Goal: Communication & Community: Share content

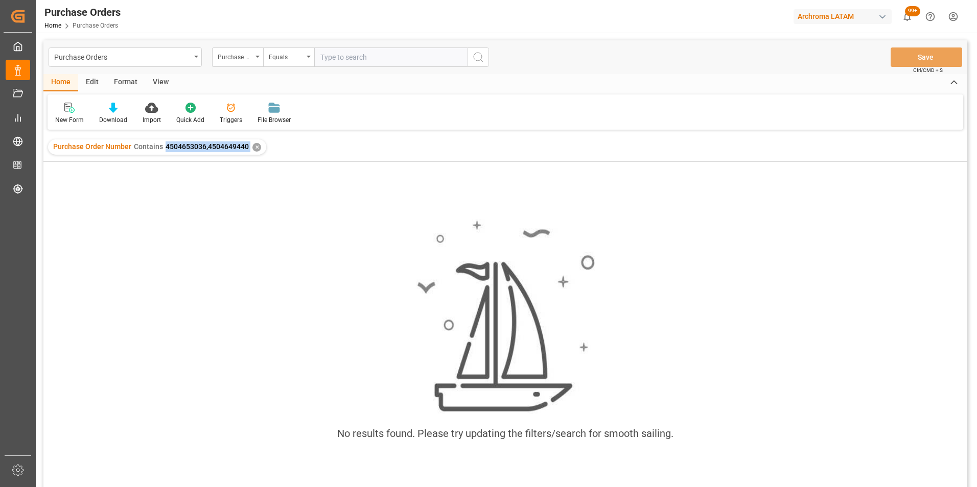
click at [254, 149] on div "✕" at bounding box center [256, 147] width 9 height 9
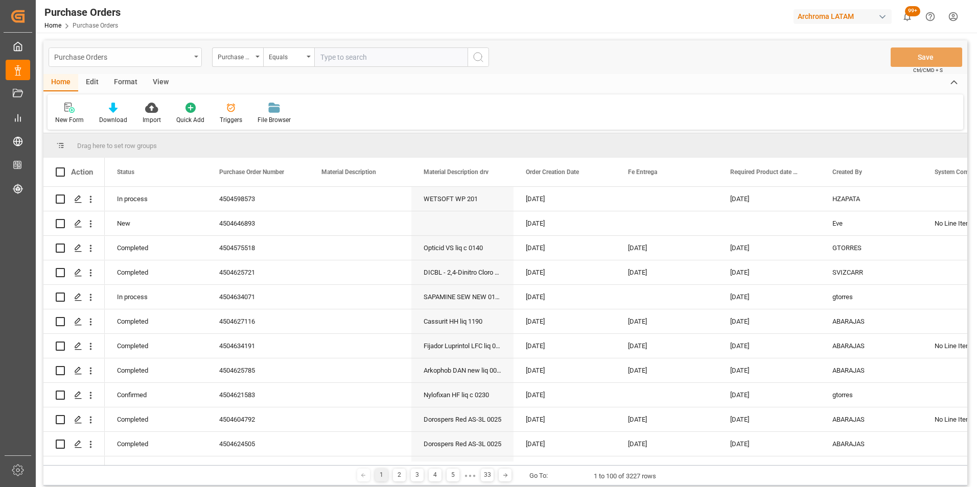
click at [158, 61] on div "Purchase Orders" at bounding box center [122, 56] width 136 height 13
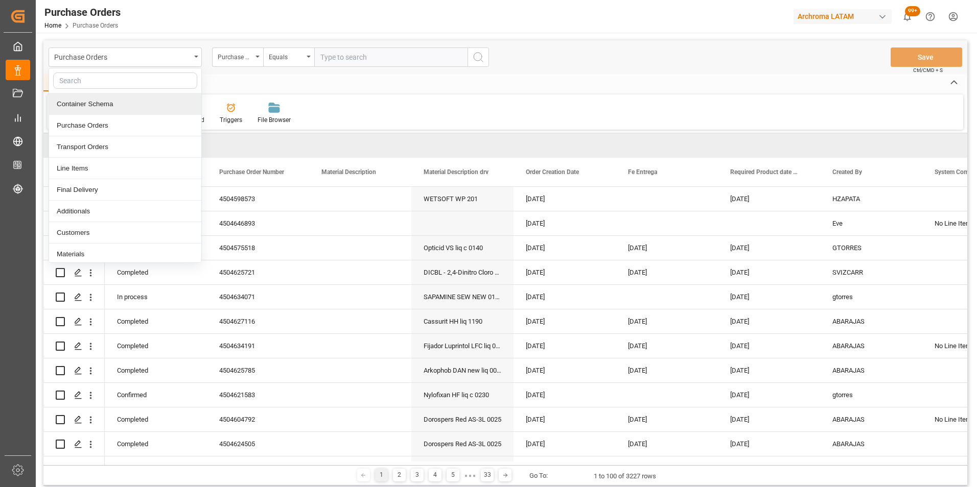
click at [116, 102] on div "Container Schema" at bounding box center [125, 104] width 152 height 21
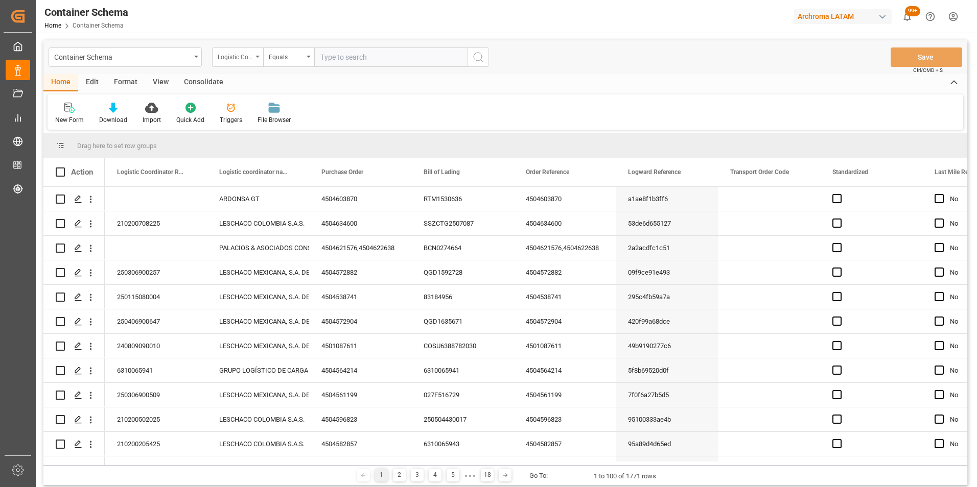
click at [257, 61] on div "Logistic Coordinator Reference Number" at bounding box center [237, 57] width 51 height 19
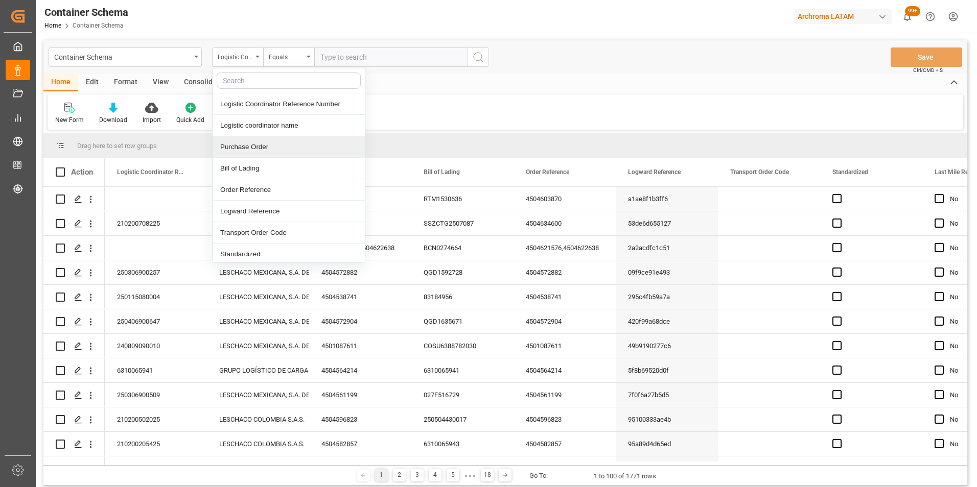
click at [277, 142] on div "Purchase Order" at bounding box center [289, 146] width 152 height 21
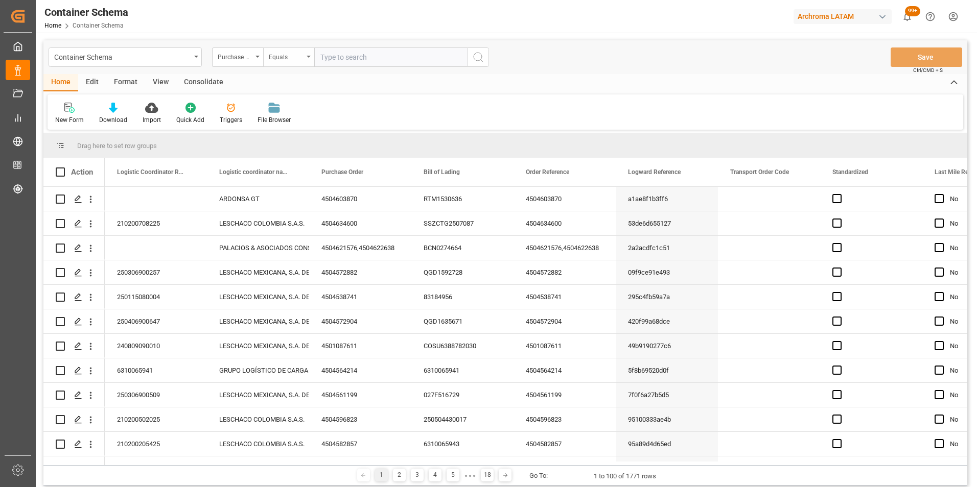
click at [278, 66] on div "Equals" at bounding box center [288, 57] width 51 height 19
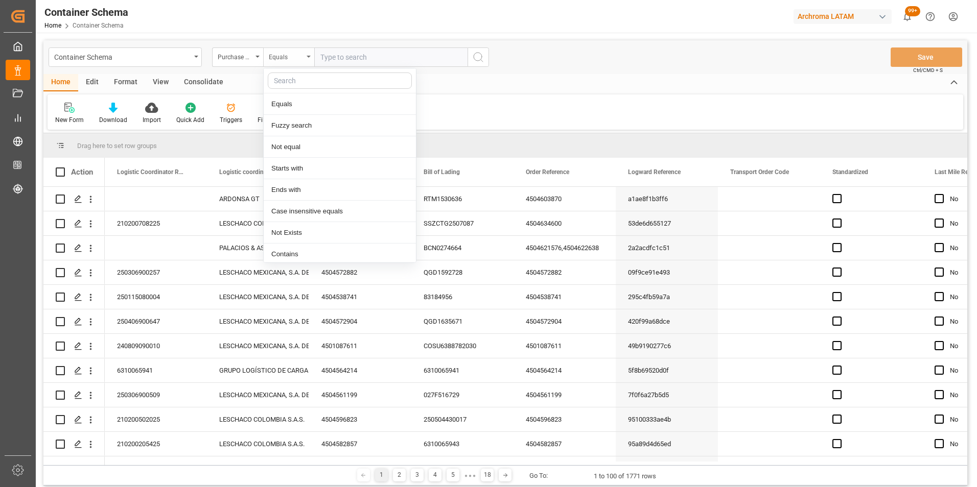
click at [280, 56] on div "Equals" at bounding box center [286, 56] width 35 height 12
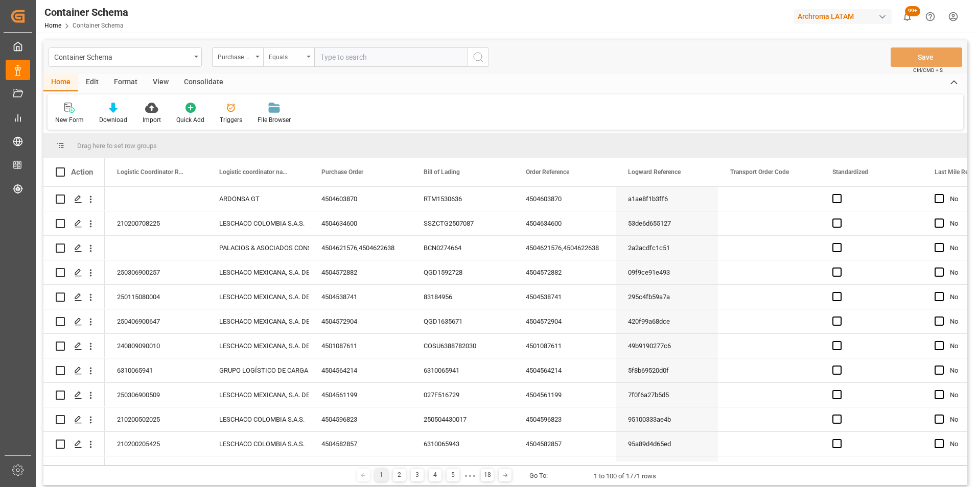
click at [288, 54] on div "Equals" at bounding box center [286, 56] width 35 height 12
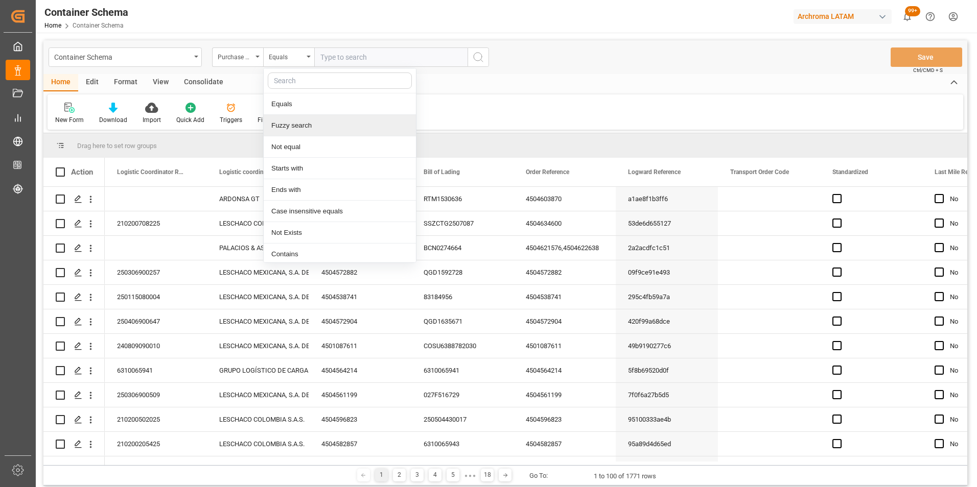
click at [304, 125] on div "Fuzzy search" at bounding box center [340, 125] width 152 height 21
paste input "4504603870"
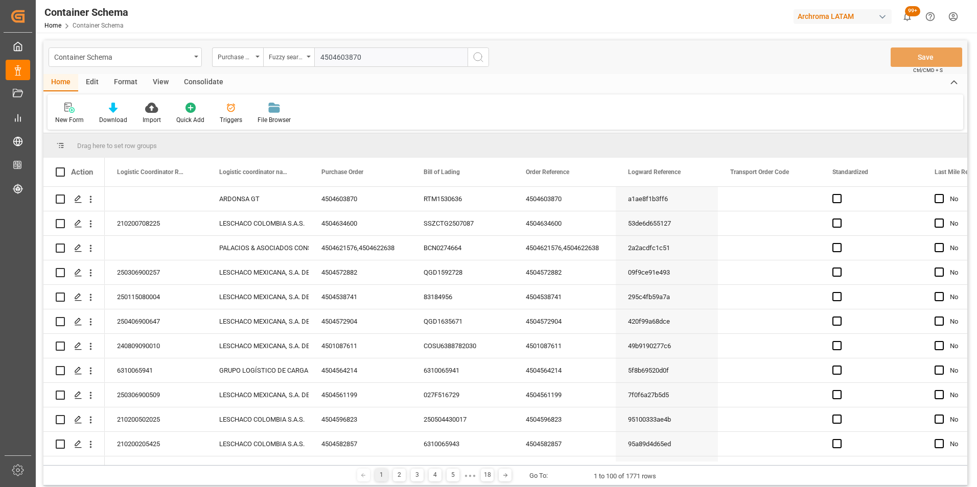
type input "4504603870"
click at [472, 59] on button "search button" at bounding box center [478, 57] width 21 height 19
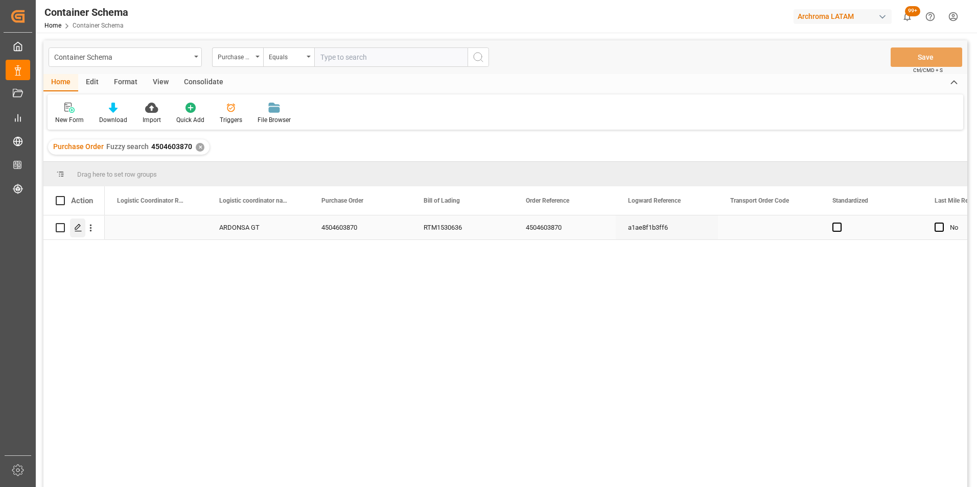
click at [81, 222] on div "Press SPACE to select this row." at bounding box center [77, 228] width 15 height 19
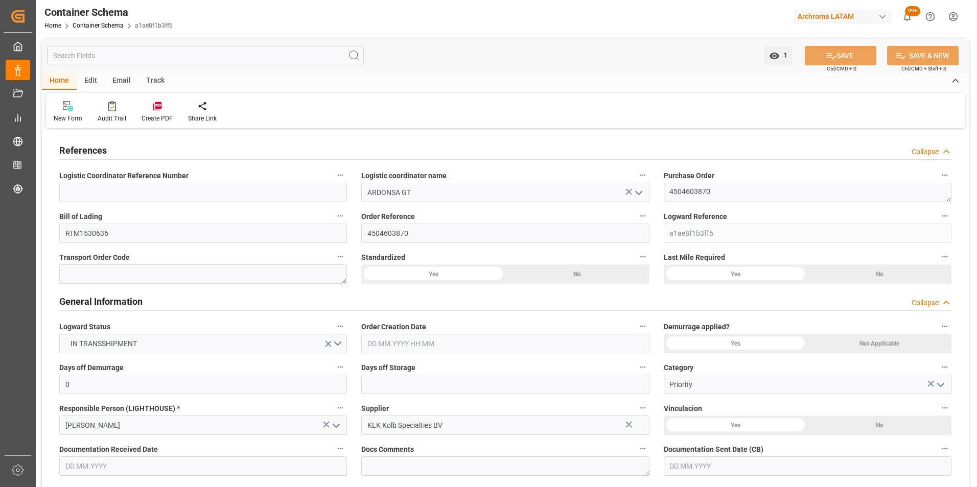
type input "0"
type input "1"
type input "56"
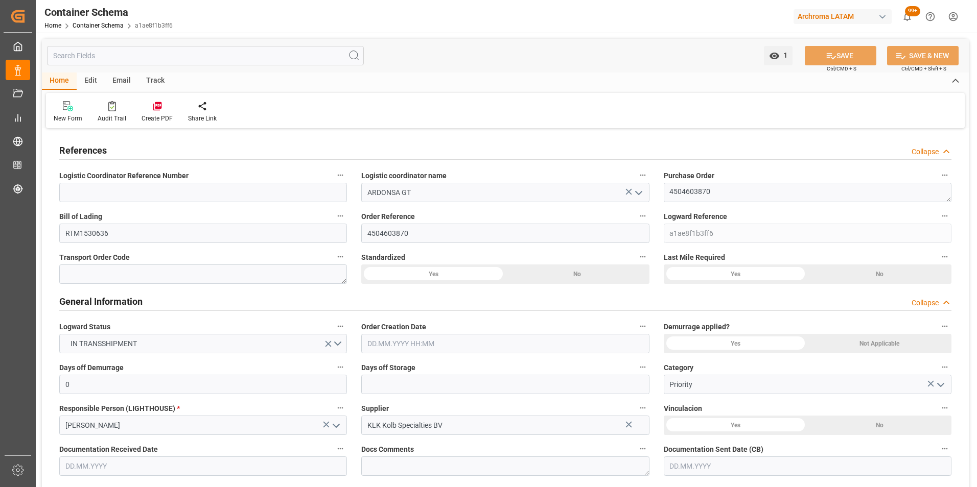
type input "13160"
type input "14140"
type input "CMACGM"
type input "CMA CGM Group"
type input "NLRTM"
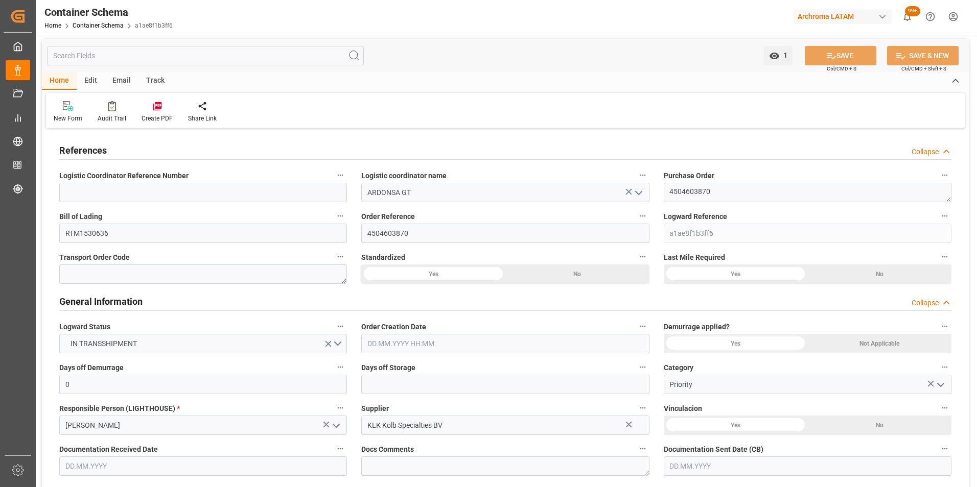
type input "GTSTZ"
type input "9723277"
type input "1"
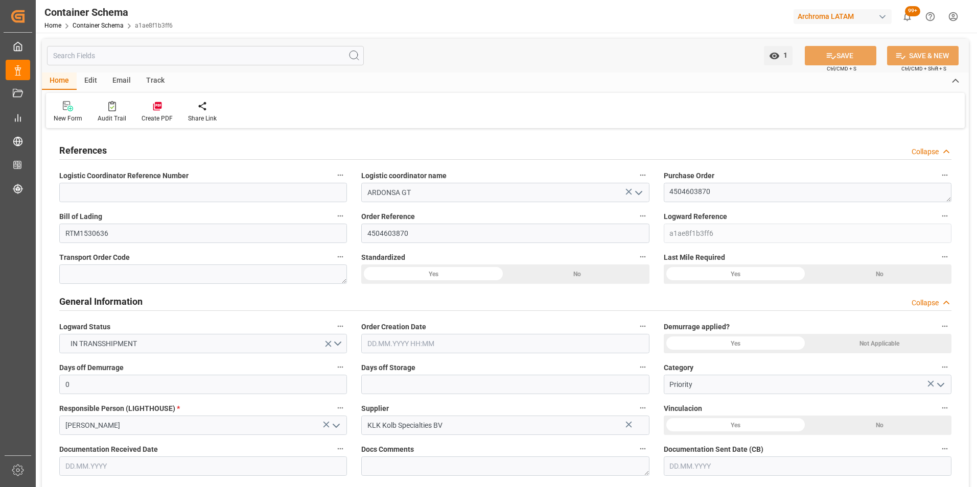
type input "1"
type input "0"
type input "NLRTM"
type input "GTSTC"
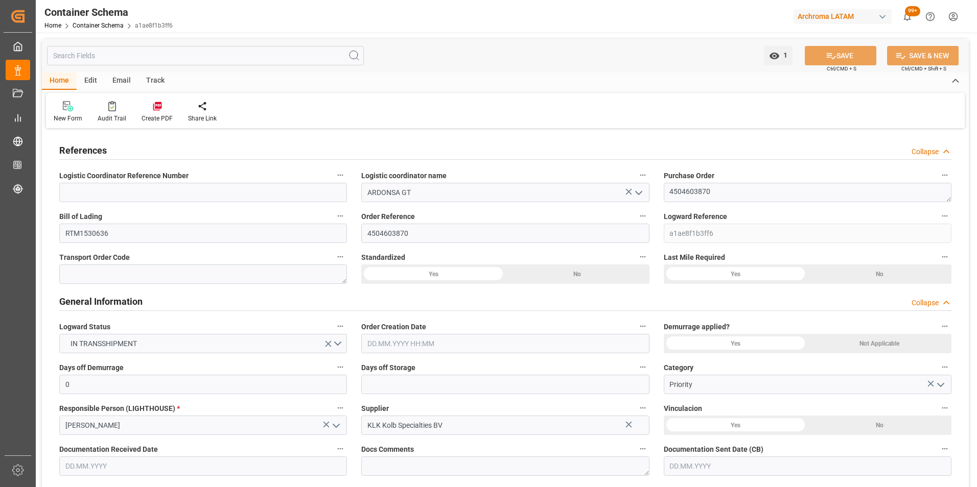
type input "9430868"
type input "[DATE] 11:00"
type input "[DATE]"
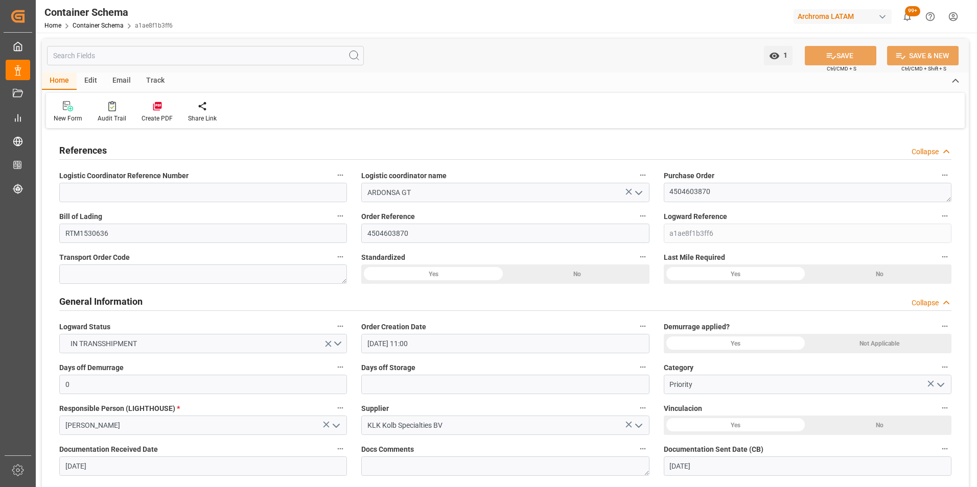
type input "[DATE]"
type input "[DATE] 12:47"
type input "[DATE] 16:06"
type input "[DATE]"
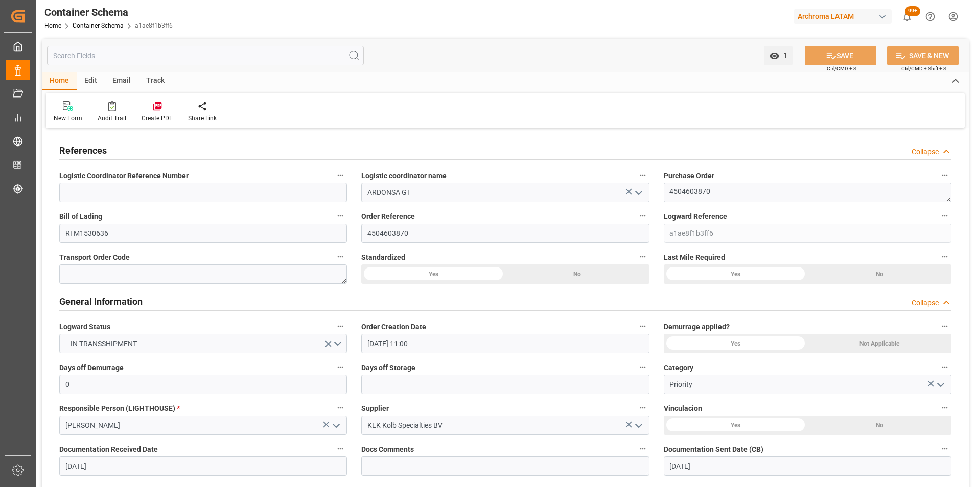
type input "[DATE] 06:55"
type input "[DATE] 16:55"
type input "[DATE] 15:00"
type input "[DATE] 13:29"
type input "[DATE] 20:34"
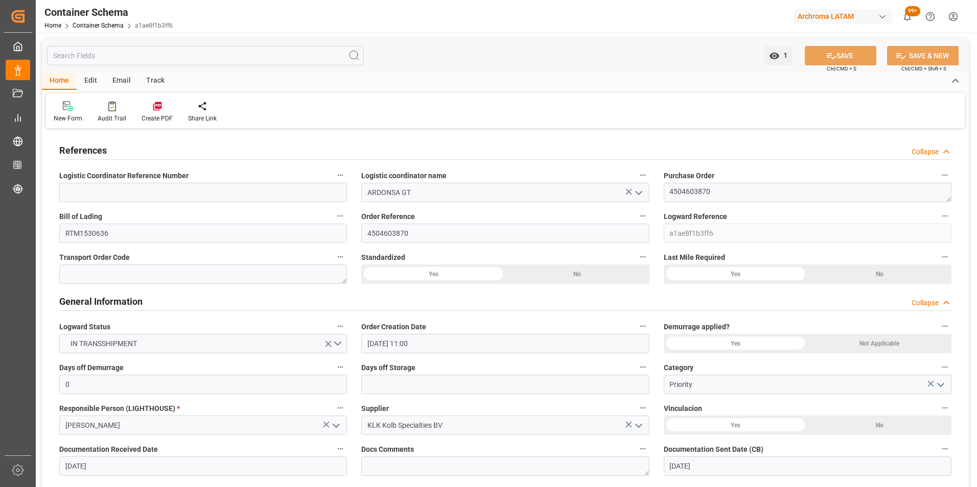
type input "[DATE] 21:44"
type input "[DATE] 01:00"
type input "[DATE] 14:00"
type input "[DATE] 20:43"
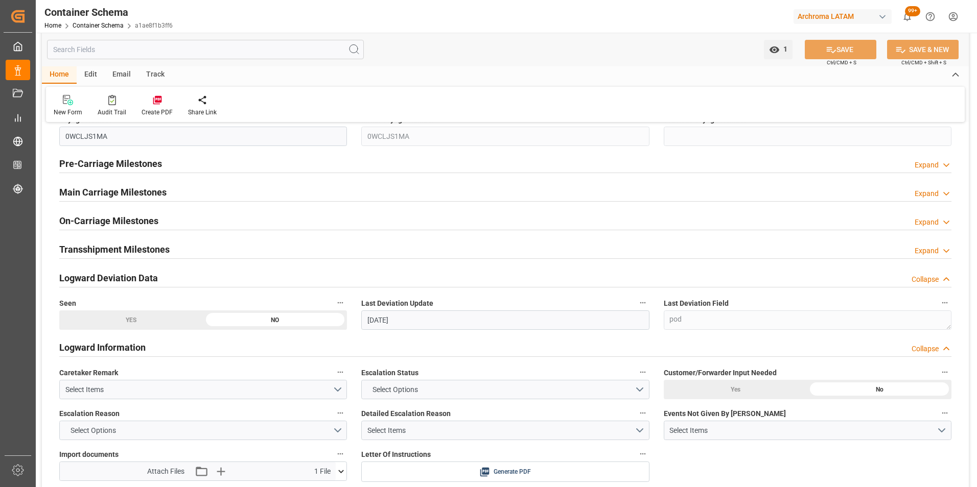
scroll to position [1277, 0]
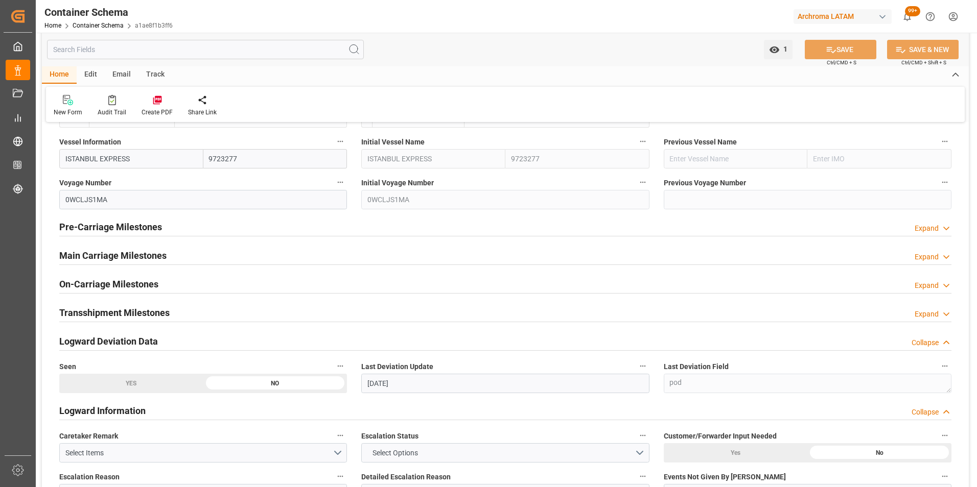
drag, startPoint x: 131, startPoint y: 259, endPoint x: 1, endPoint y: 278, distance: 131.7
click at [131, 259] on h2 "Main Carriage Milestones" at bounding box center [112, 256] width 107 height 14
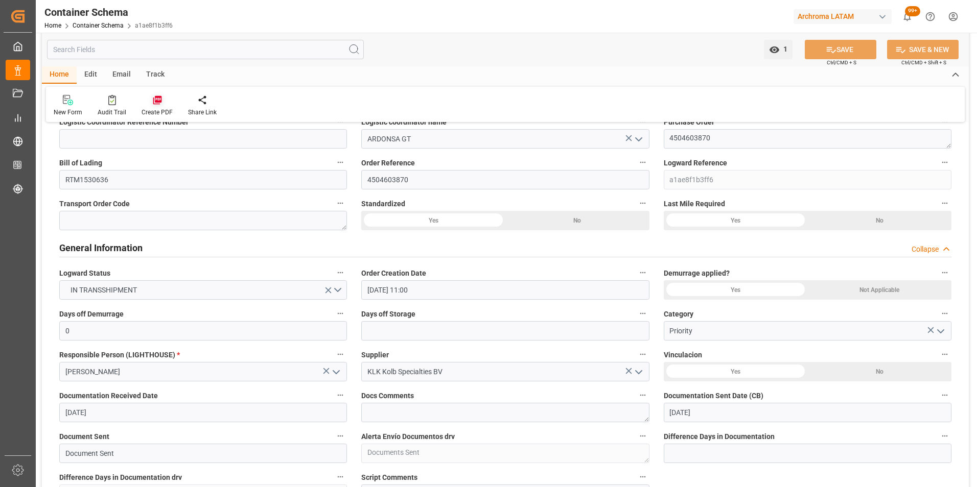
scroll to position [0, 0]
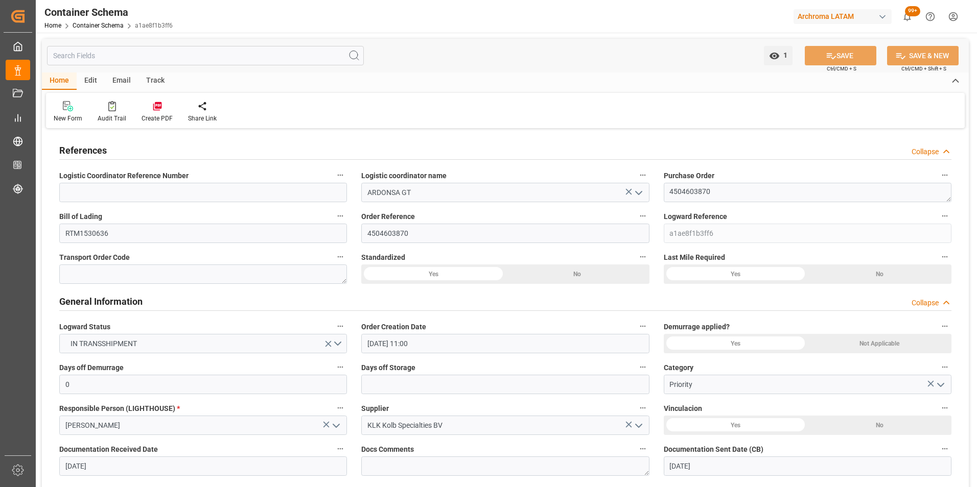
click at [127, 81] on div "Email" at bounding box center [122, 81] width 34 height 17
click at [79, 112] on div "Send Email" at bounding box center [69, 112] width 47 height 22
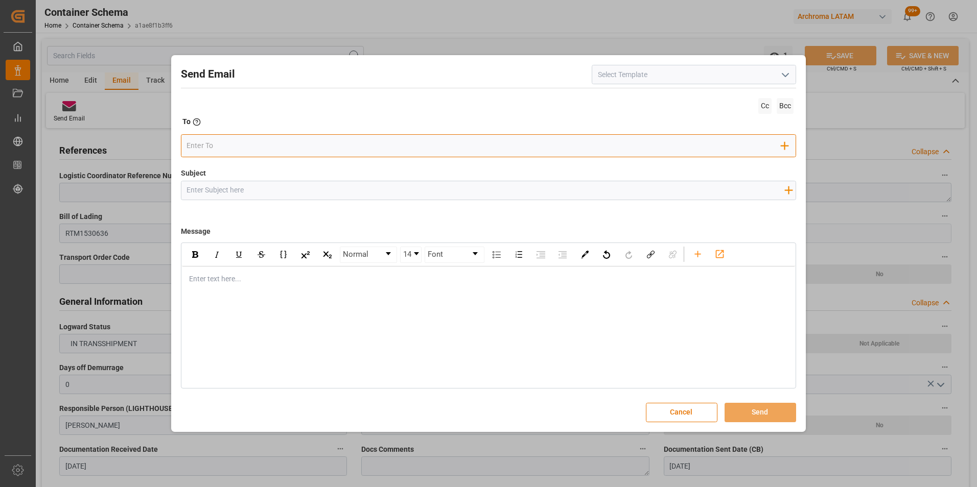
click at [253, 152] on input "email" at bounding box center [484, 145] width 595 height 15
type input "gloria"
click at [249, 165] on span "[EMAIL_ADDRESS][DOMAIN_NAME]" at bounding box center [264, 166] width 113 height 11
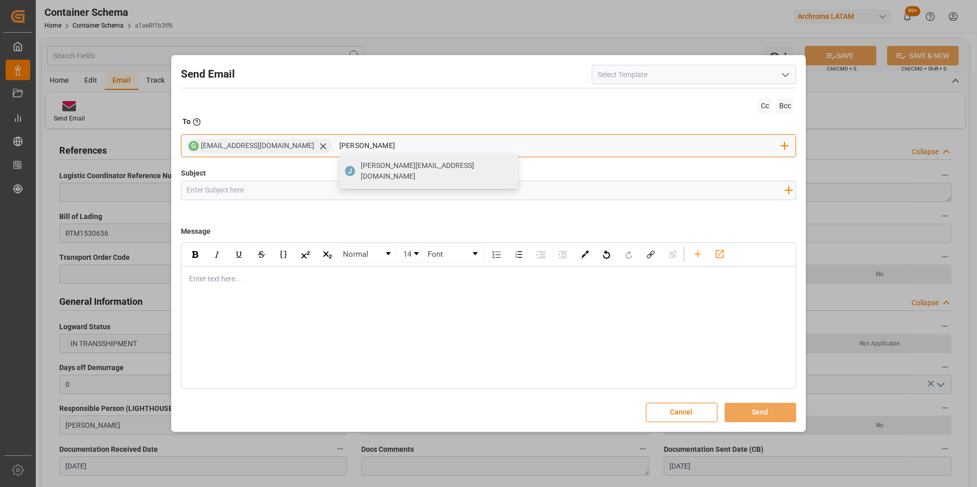
type input "[PERSON_NAME][EMAIL_ADDRESS][DOMAIN_NAME]"
click at [361, 166] on span "[PERSON_NAME][EMAIL_ADDRESS][DOMAIN_NAME]" at bounding box center [436, 170] width 150 height 21
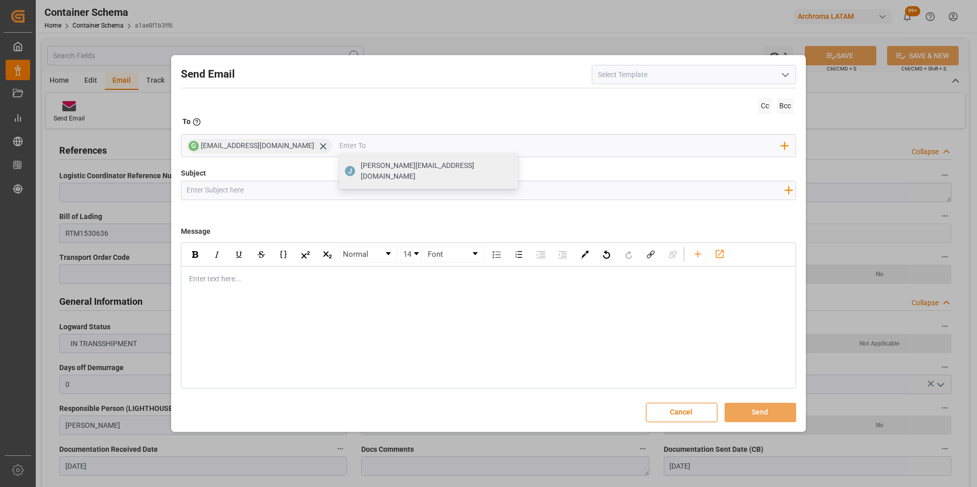
click at [321, 193] on input "Subject" at bounding box center [485, 190] width 609 height 18
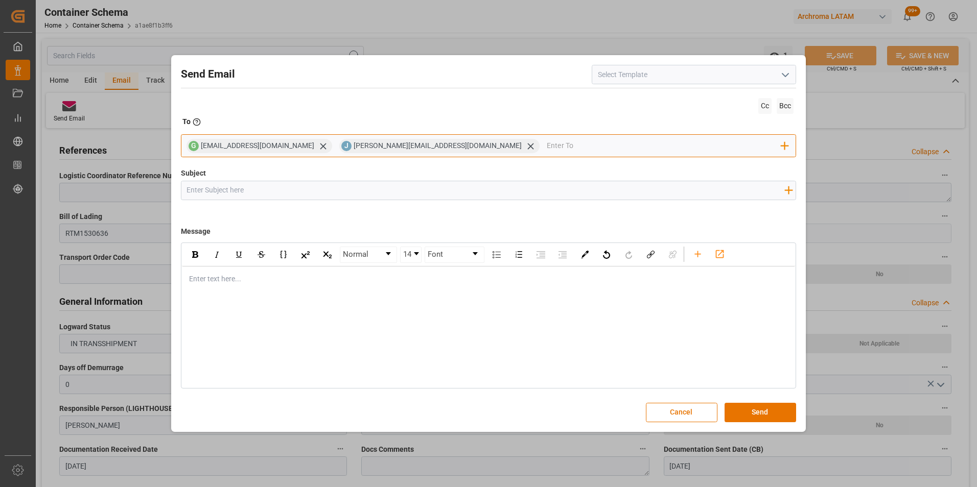
click at [547, 150] on input "email" at bounding box center [664, 145] width 235 height 15
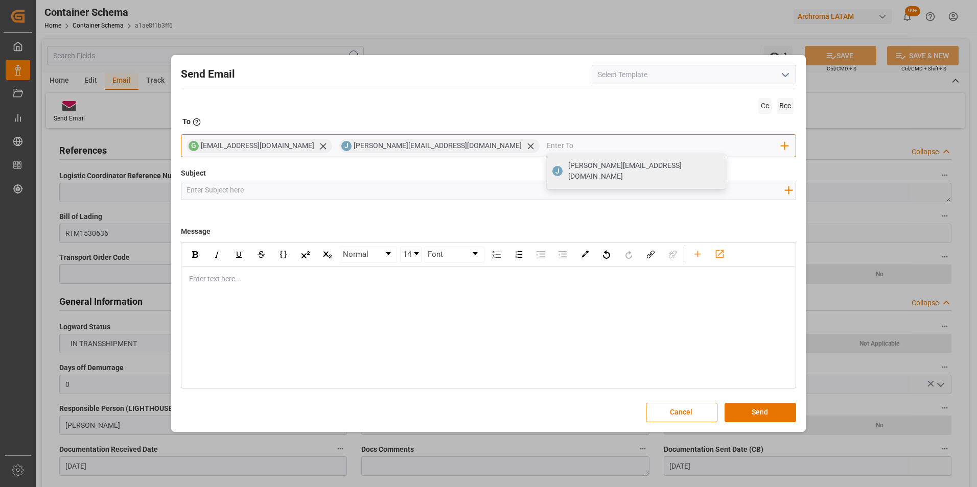
type input "valer"
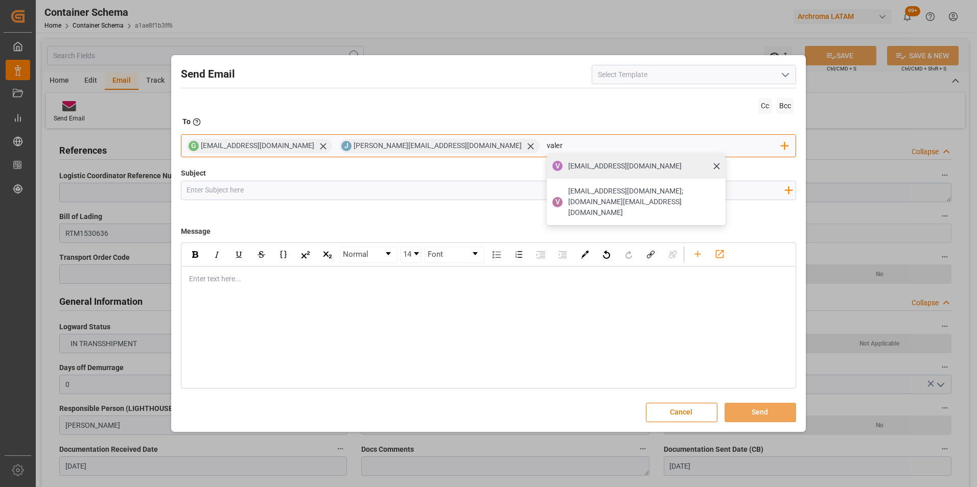
click at [568, 167] on span "[EMAIL_ADDRESS][DOMAIN_NAME]" at bounding box center [624, 166] width 113 height 11
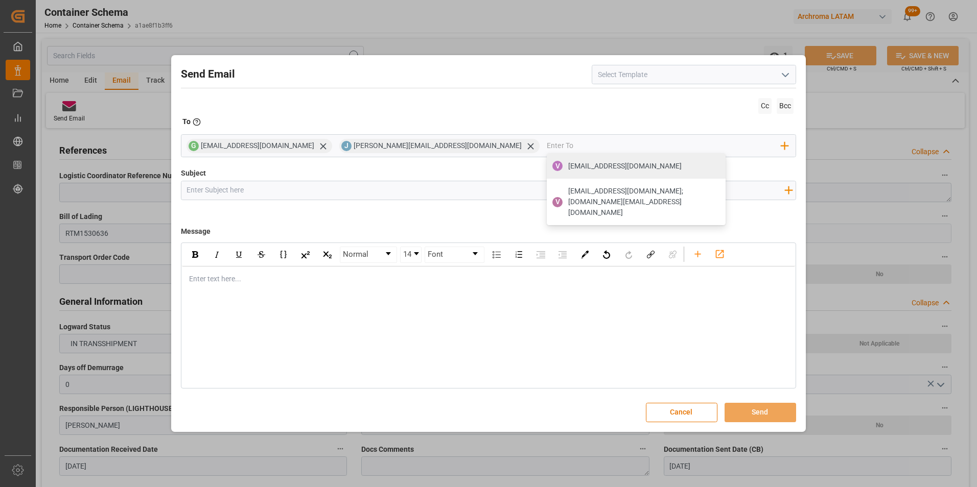
click at [340, 192] on input "Subject" at bounding box center [485, 190] width 609 height 18
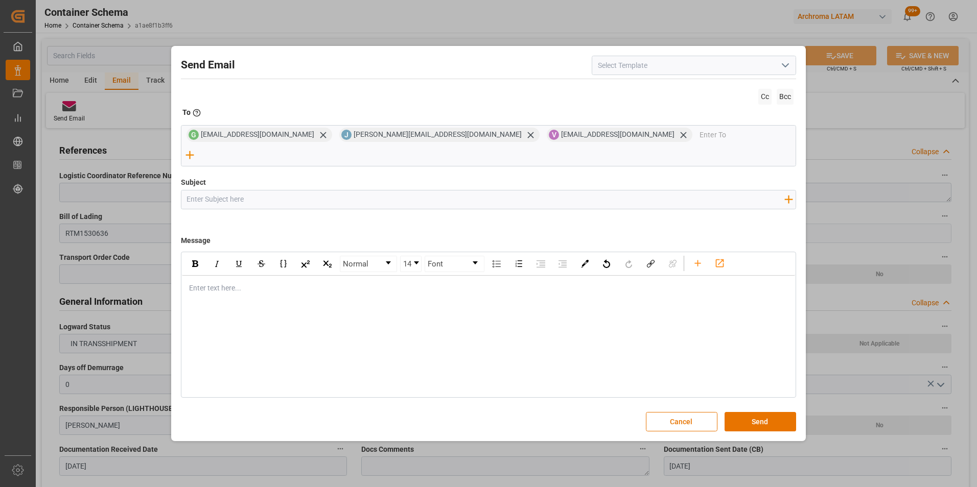
click at [363, 191] on input "Subject" at bounding box center [485, 200] width 609 height 18
paste input "GT || TRACKING | PO 4504603870 | Contenedor CMAU3210495 | TEXTIL | Prioridad | …"
type input "GT || TRACKING | PO 4504603870 | Contenedor CMAU3210495 | TEXTIL | Prioridad | …"
click at [213, 283] on div "rdw-editor" at bounding box center [489, 288] width 599 height 11
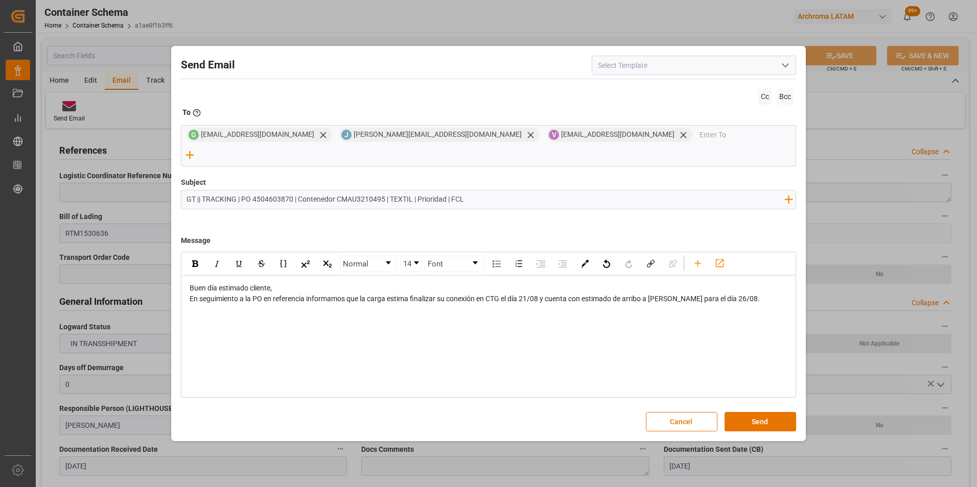
click at [290, 283] on div "Buen día estimado cliente," at bounding box center [489, 288] width 599 height 11
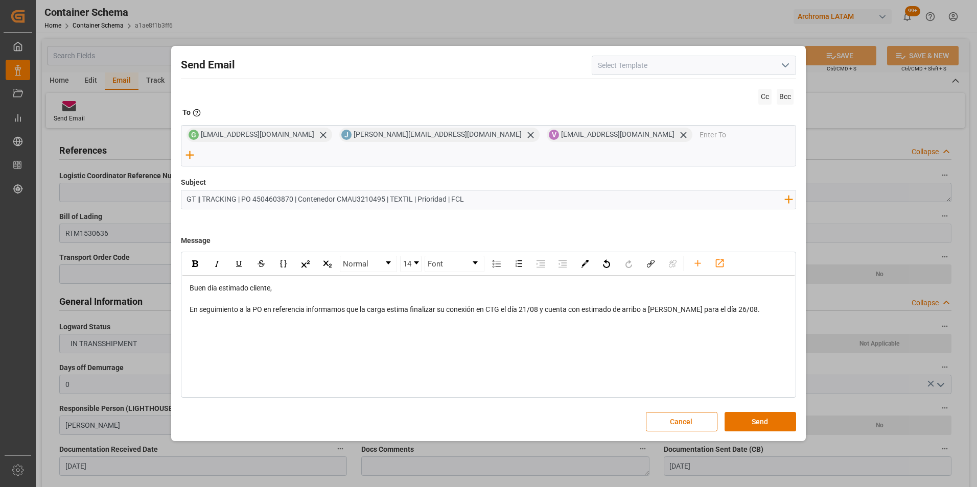
click at [525, 306] on span "En seguimiento a la PO en referencia informamos que la carga estima finalizar s…" at bounding box center [475, 310] width 570 height 8
click at [734, 306] on span "En seguimiento a la PO en referencia informamos que la carga estima finalizar s…" at bounding box center [475, 310] width 570 height 8
click at [309, 332] on div "Normal 14 Font Buen día estimado cliente, En seguimiento a la PO en referencia …" at bounding box center [489, 325] width 616 height 146
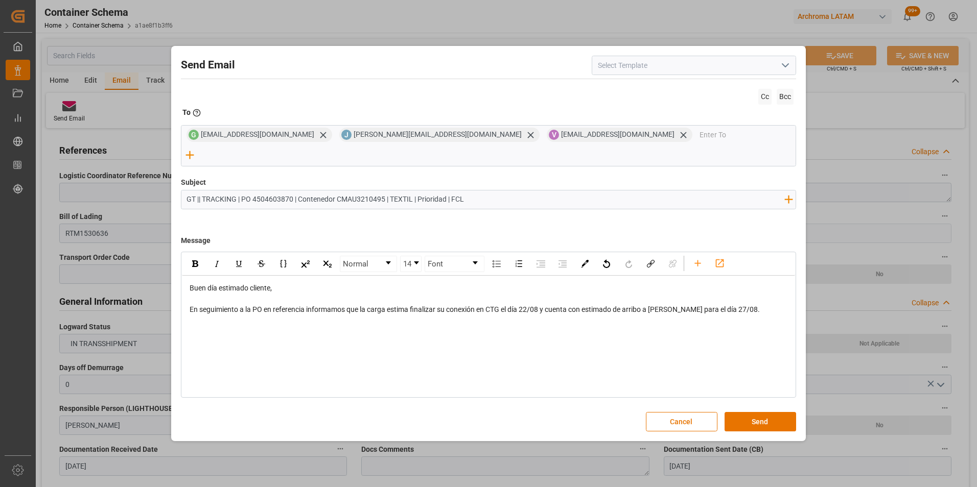
click at [763, 305] on div "En seguimiento a la PO en referencia informamos que la carga estima finalizar s…" at bounding box center [489, 310] width 599 height 11
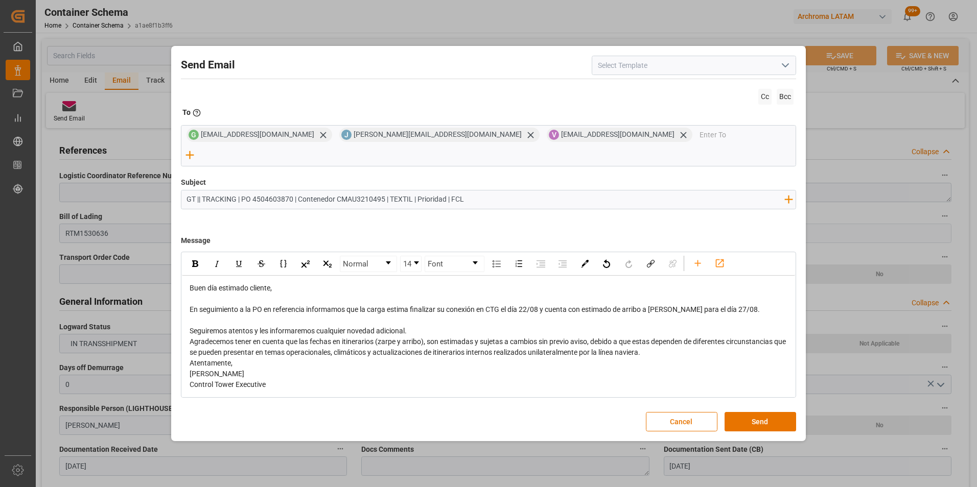
click at [424, 326] on div "Seguiremos atentos y les informaremos cualquier novedad adicional." at bounding box center [489, 331] width 599 height 11
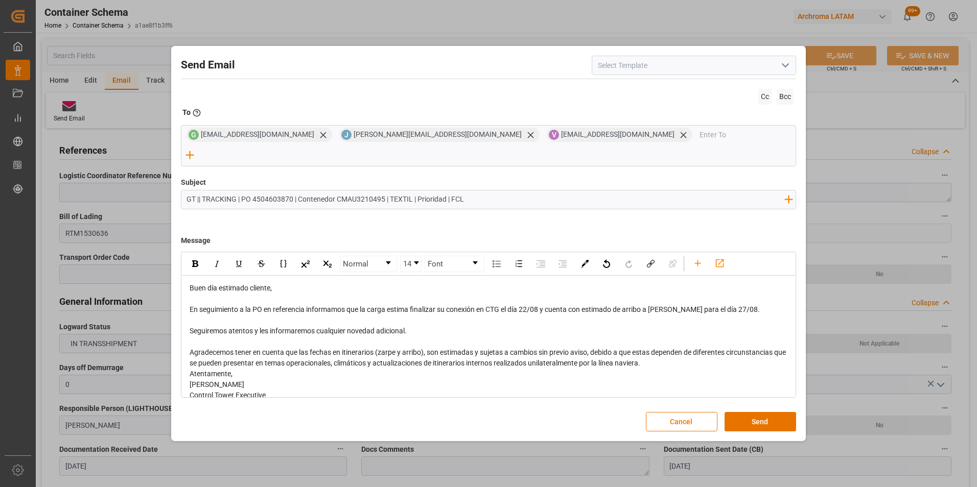
click at [663, 351] on div "Agradecemos tener en cuenta que las fechas en itinerarios (zarpe y arribo), son…" at bounding box center [489, 357] width 599 height 21
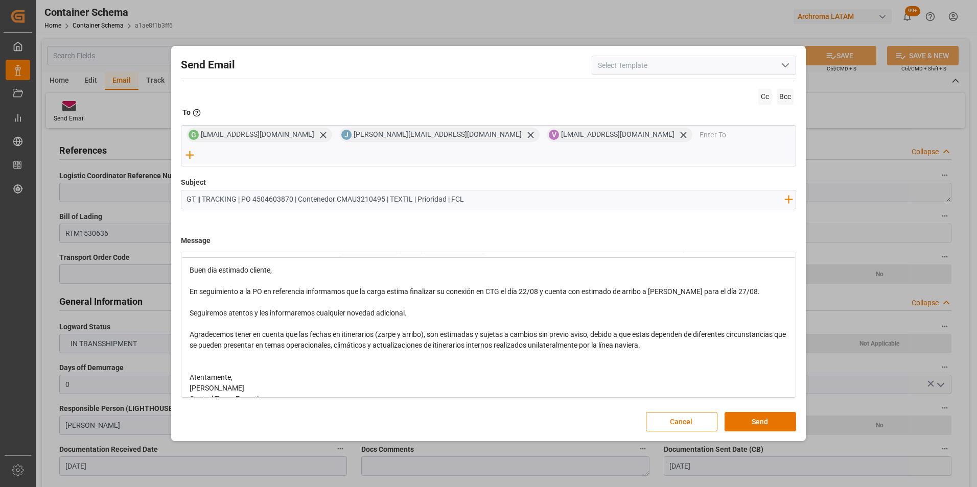
scroll to position [33, 0]
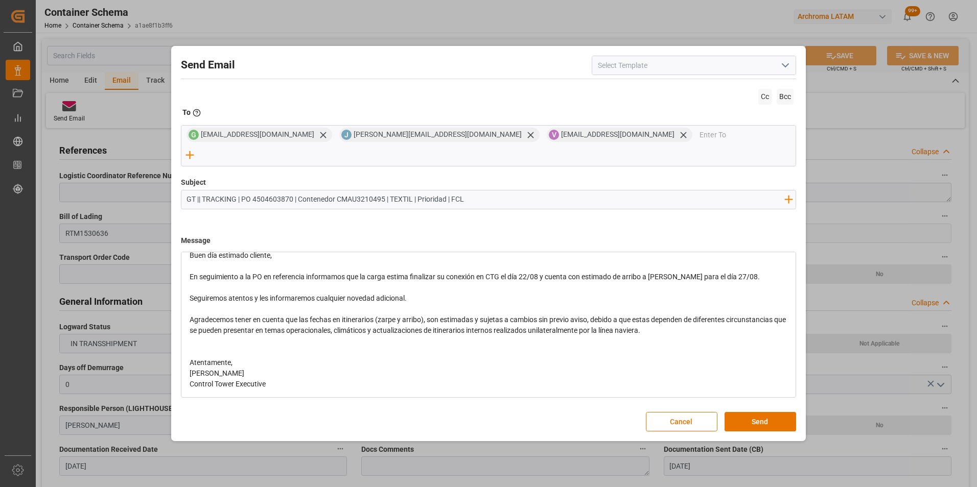
click at [328, 358] on div "Atentamente," at bounding box center [489, 363] width 599 height 11
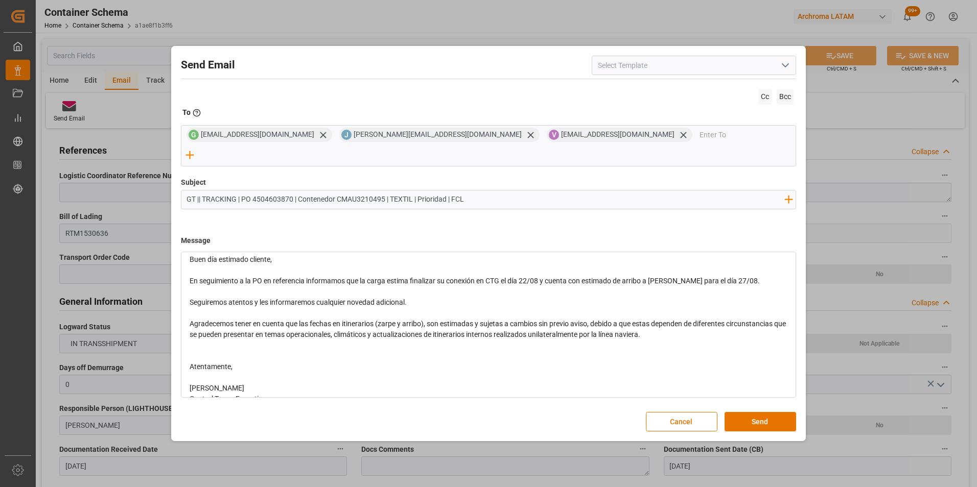
scroll to position [43, 0]
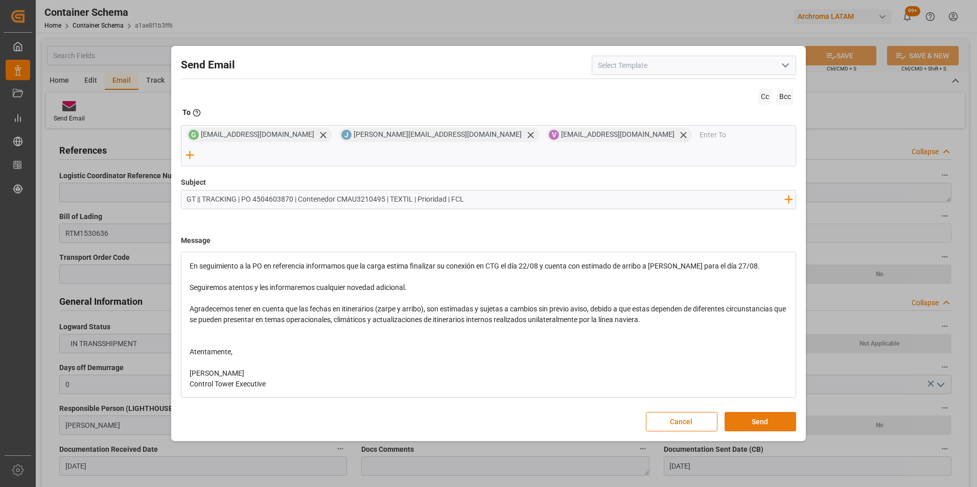
click at [770, 412] on button "Send" at bounding box center [761, 421] width 72 height 19
